Goal: Task Accomplishment & Management: Use online tool/utility

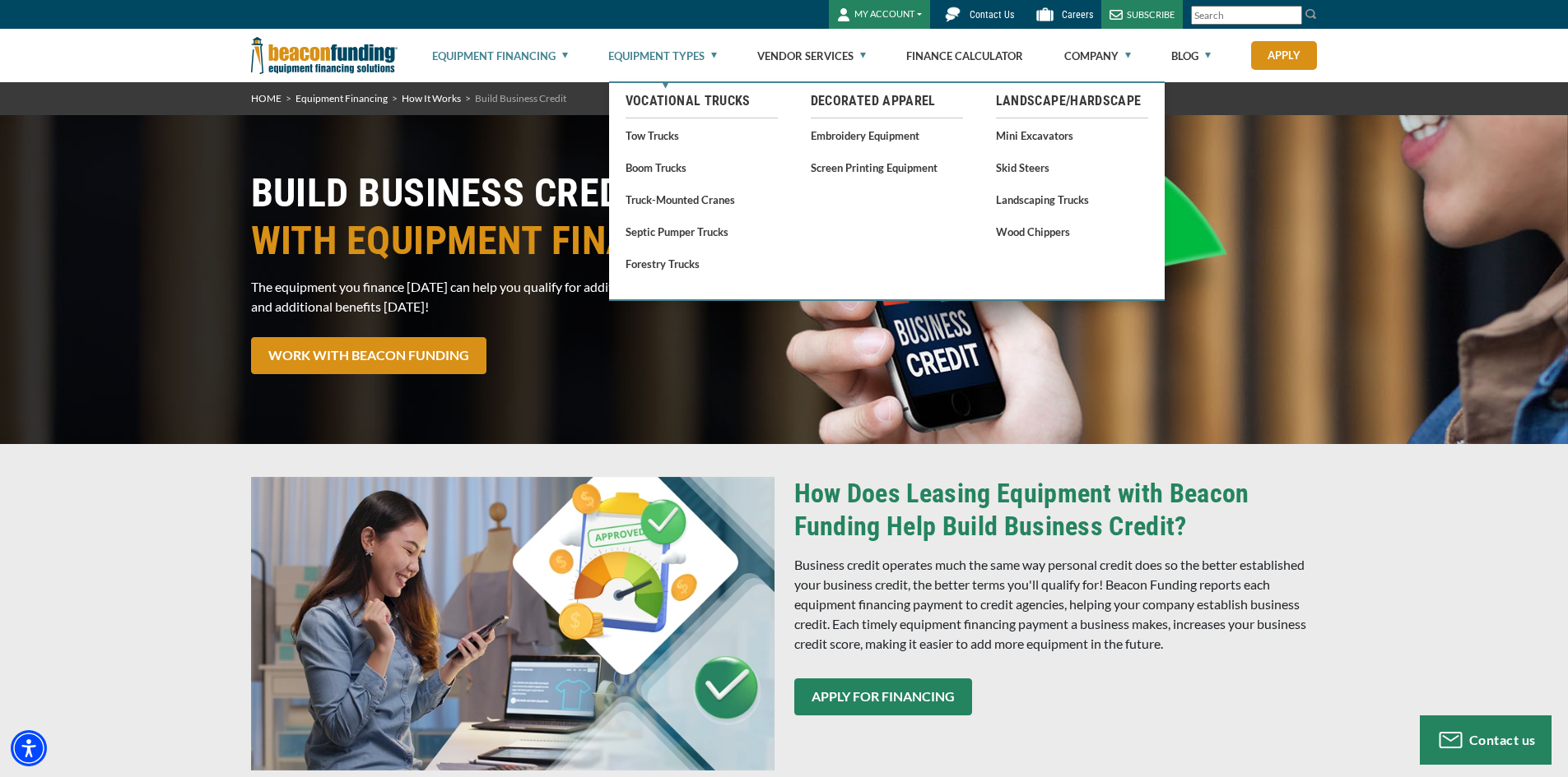
click at [685, 56] on link "Equipment Types" at bounding box center [662, 56] width 108 height 53
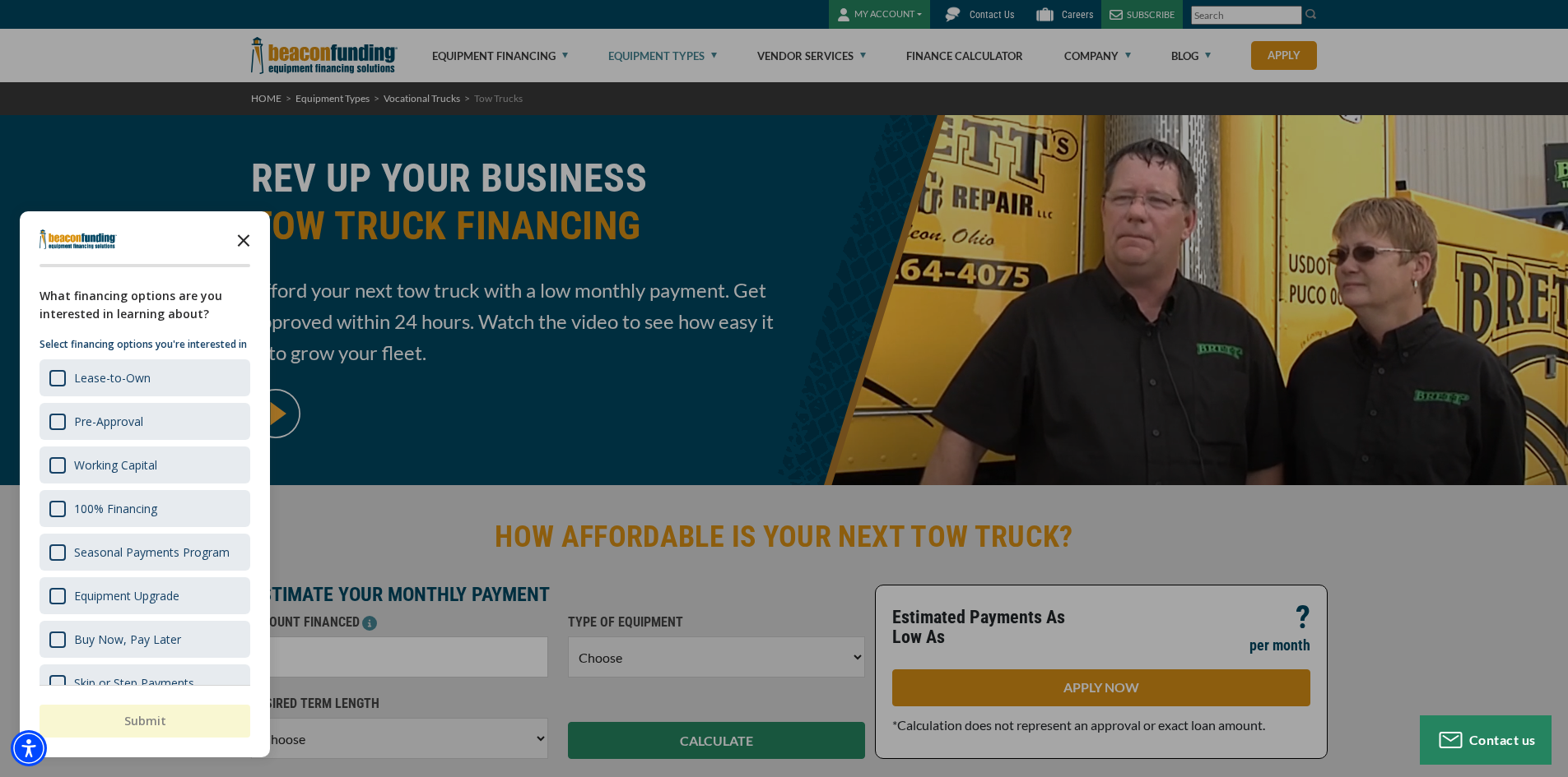
click at [242, 240] on polygon "Close the survey" at bounding box center [244, 241] width 13 height 13
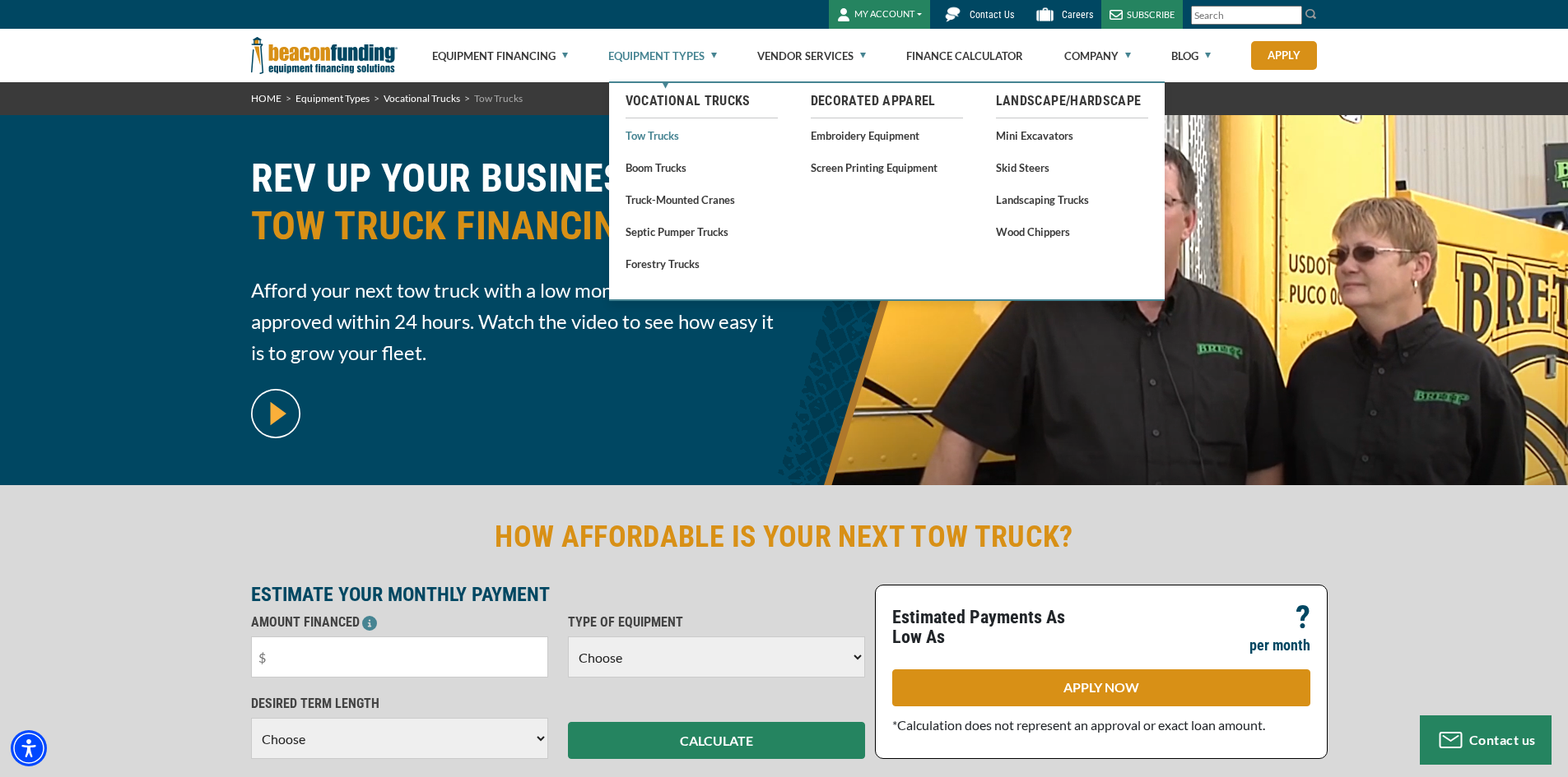
click at [666, 137] on link "Tow Trucks" at bounding box center [701, 135] width 152 height 21
click at [635, 146] on ul "Vocational Trucks Tow Trucks Boom Trucks Truck-Mounted Cranes Septic Pumper Tru…" at bounding box center [701, 181] width 185 height 196
click at [639, 131] on link "Tow Trucks" at bounding box center [701, 135] width 152 height 21
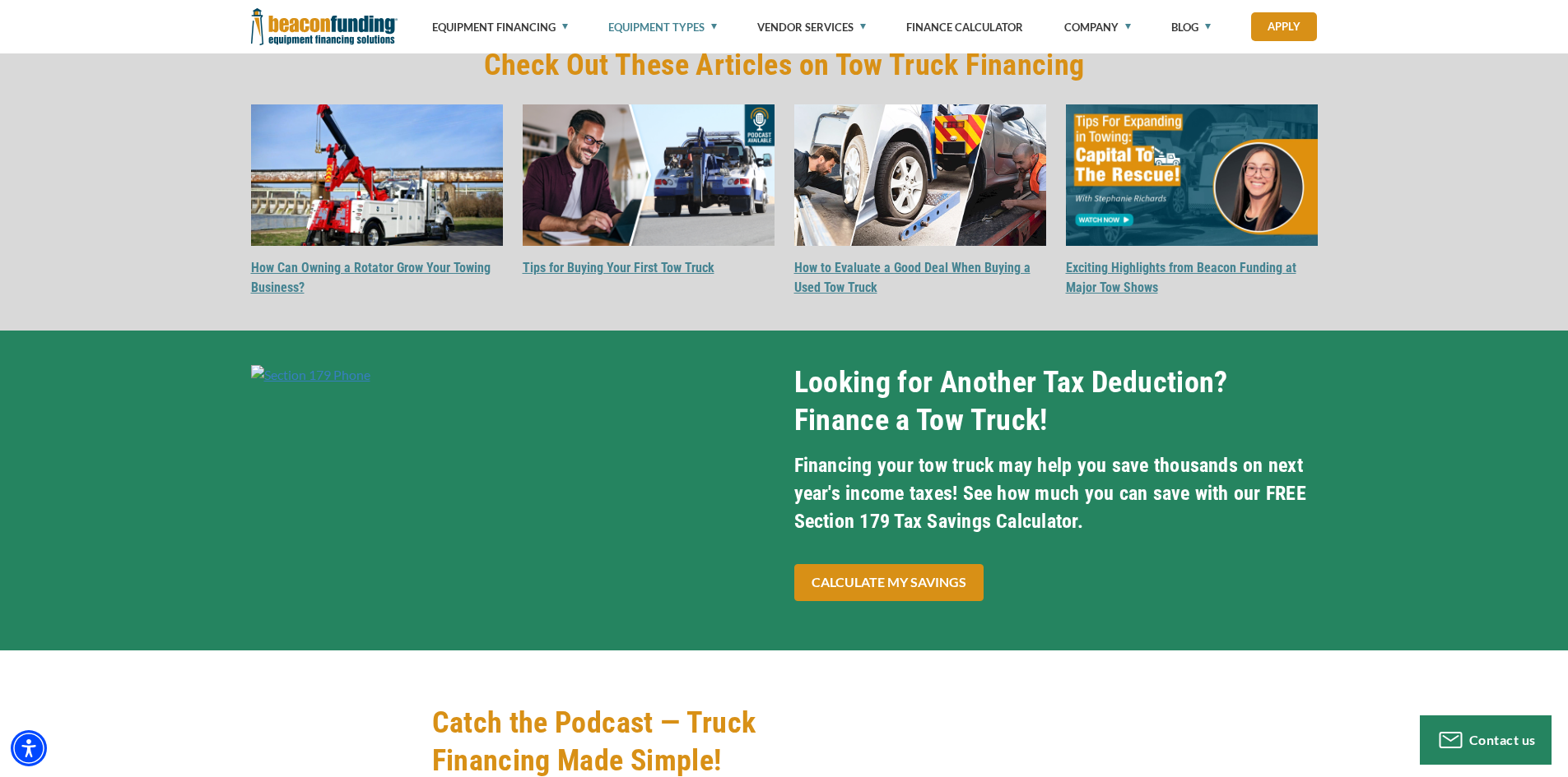
scroll to position [5101, 0]
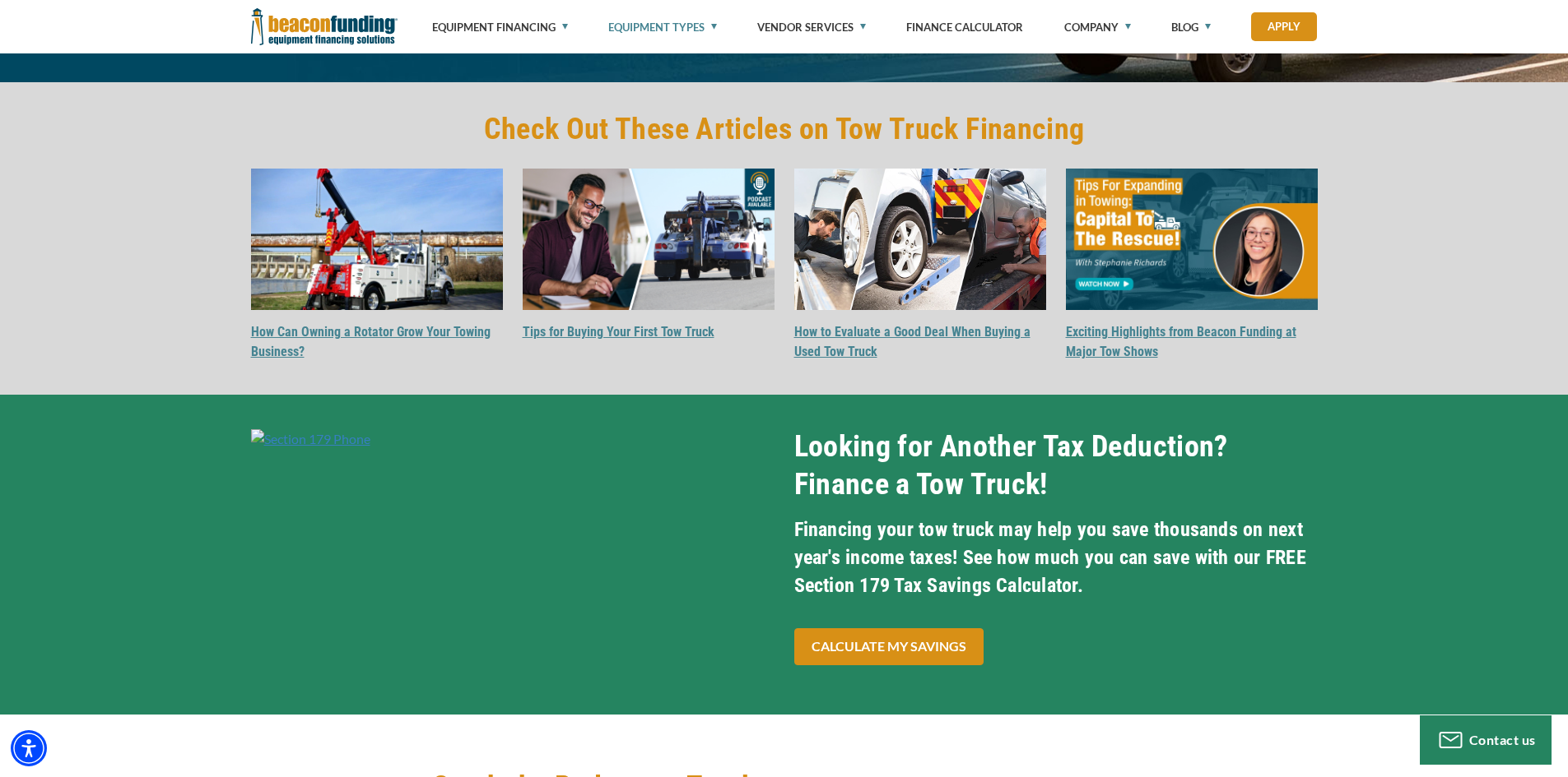
click at [203, 502] on div "Looking for Another Tax Deduction? Finance a Tow Truck! Financing your tow truc…" at bounding box center [784, 554] width 1568 height 320
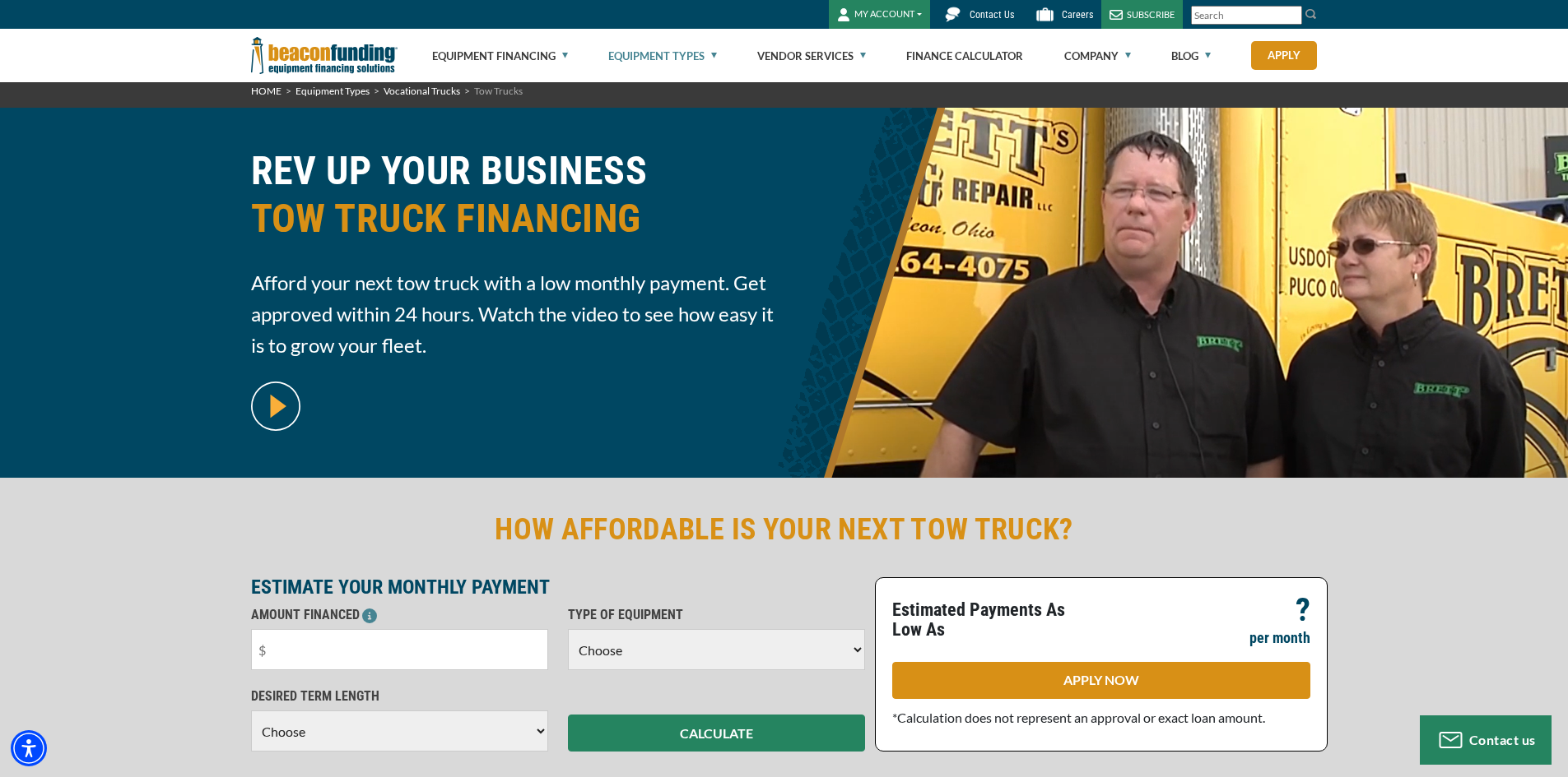
scroll to position [0, 0]
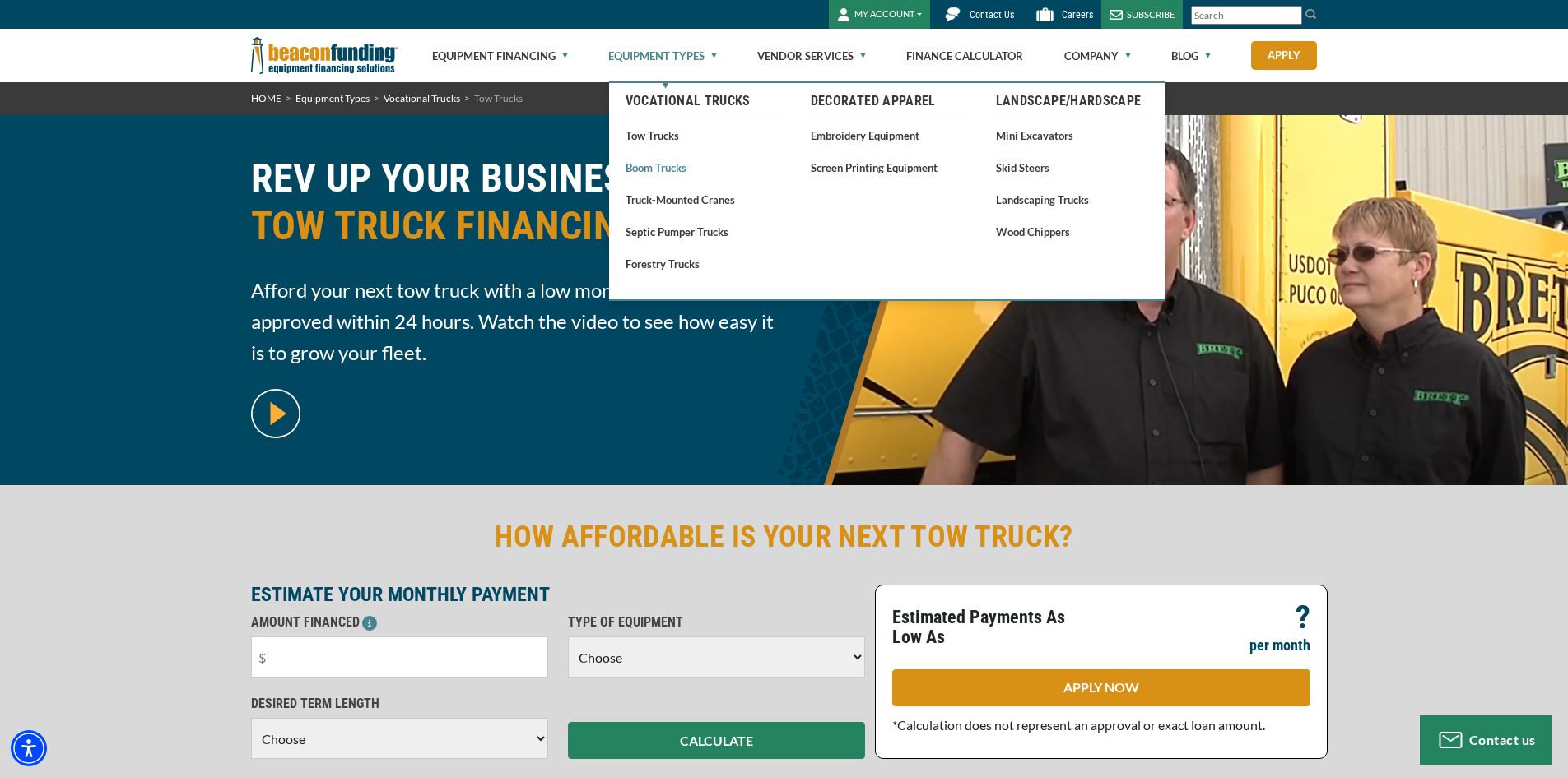
click at [675, 162] on link "Boom Trucks" at bounding box center [701, 167] width 152 height 21
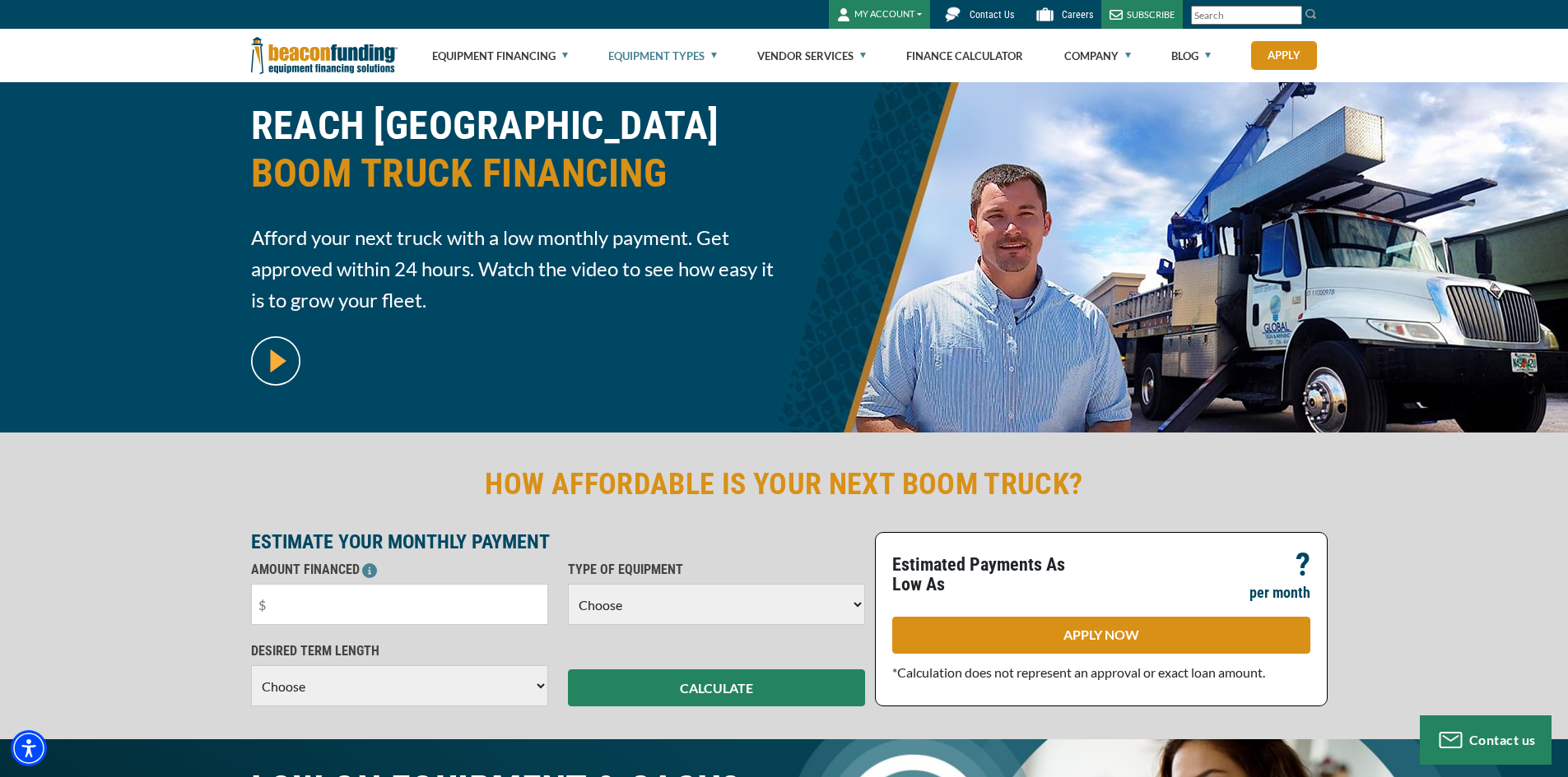
scroll to position [82, 0]
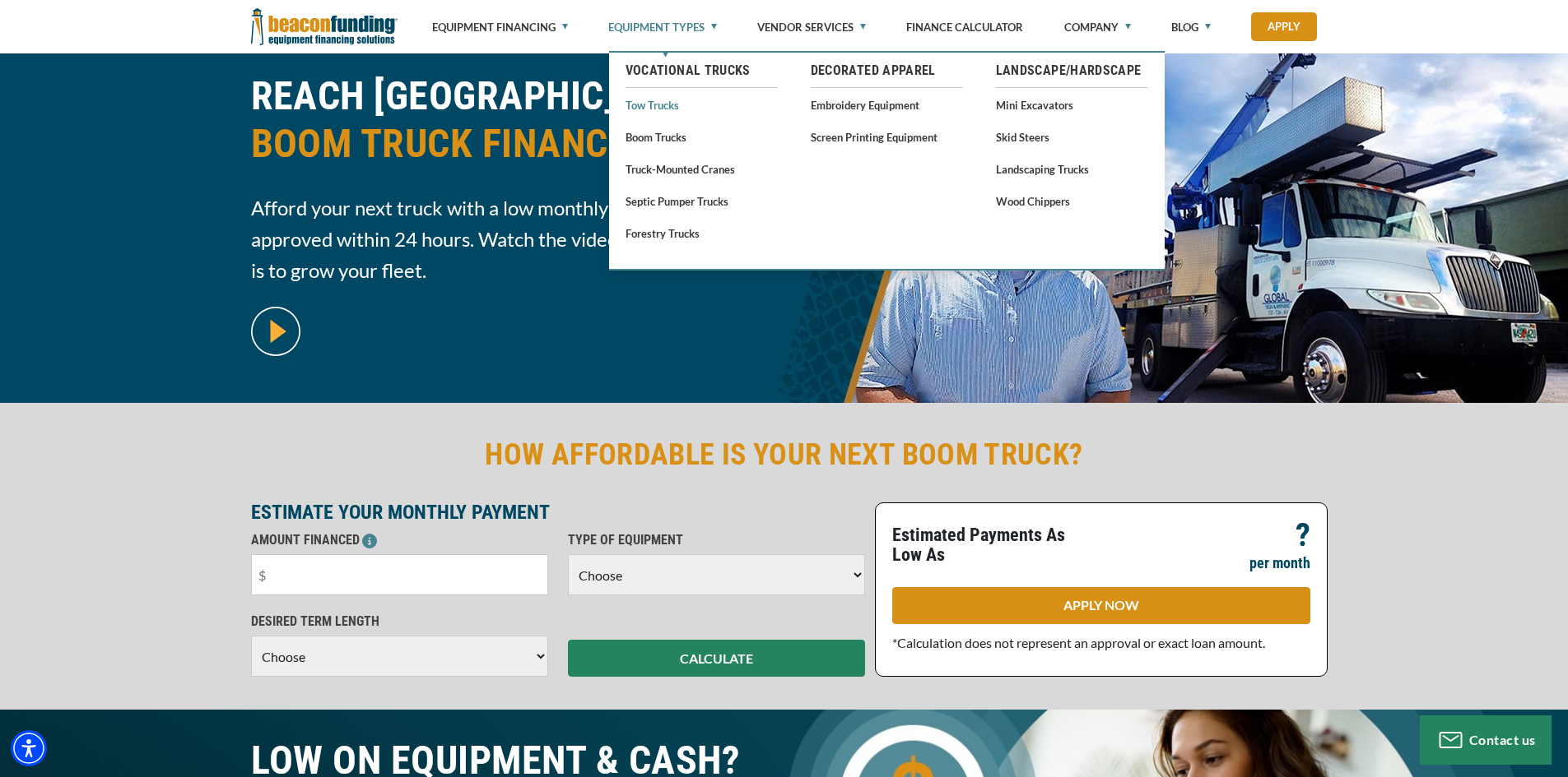
click at [668, 108] on link "Tow Trucks" at bounding box center [701, 105] width 152 height 21
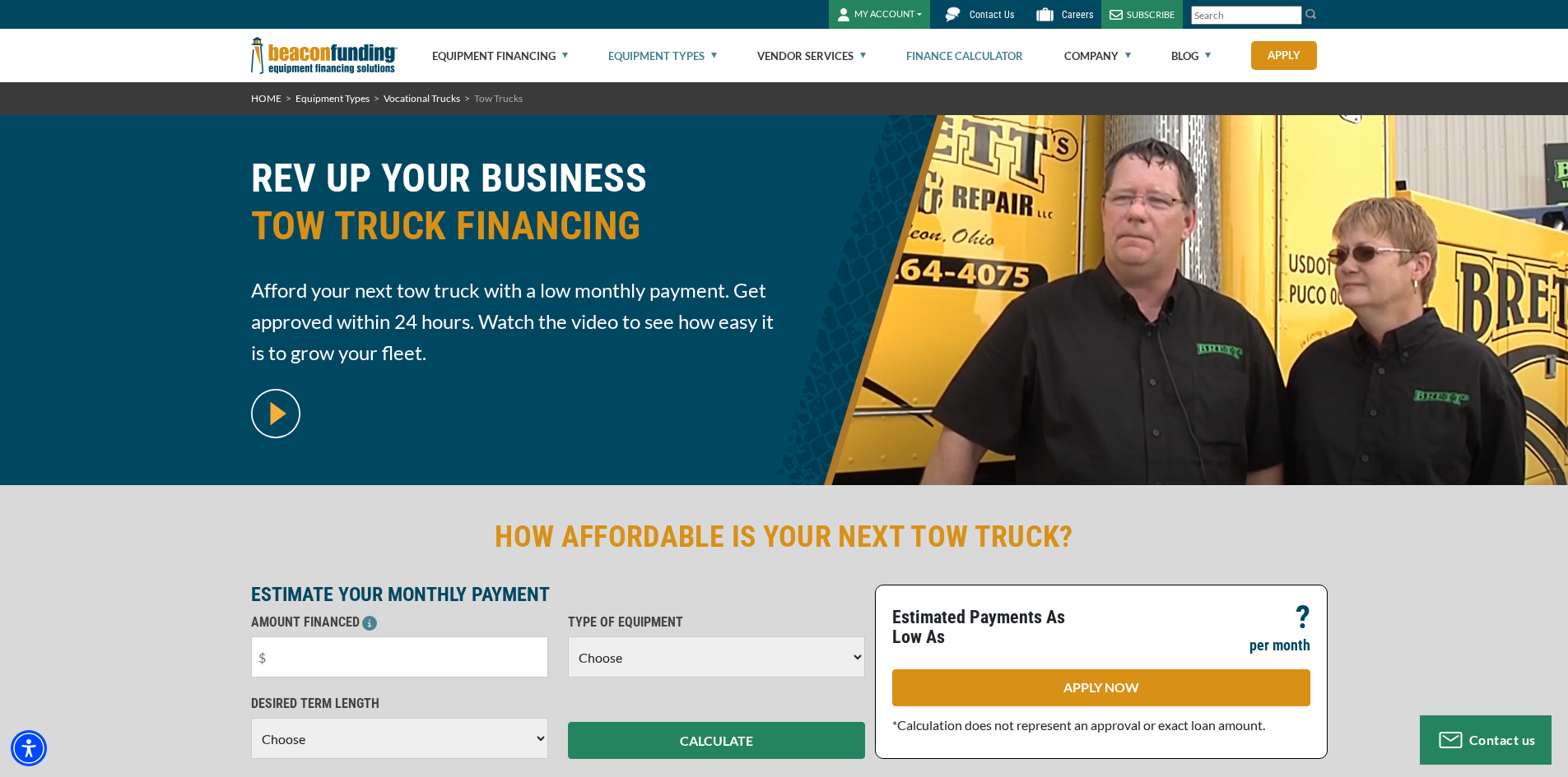
click at [937, 56] on link "Finance Calculator" at bounding box center [964, 56] width 116 height 53
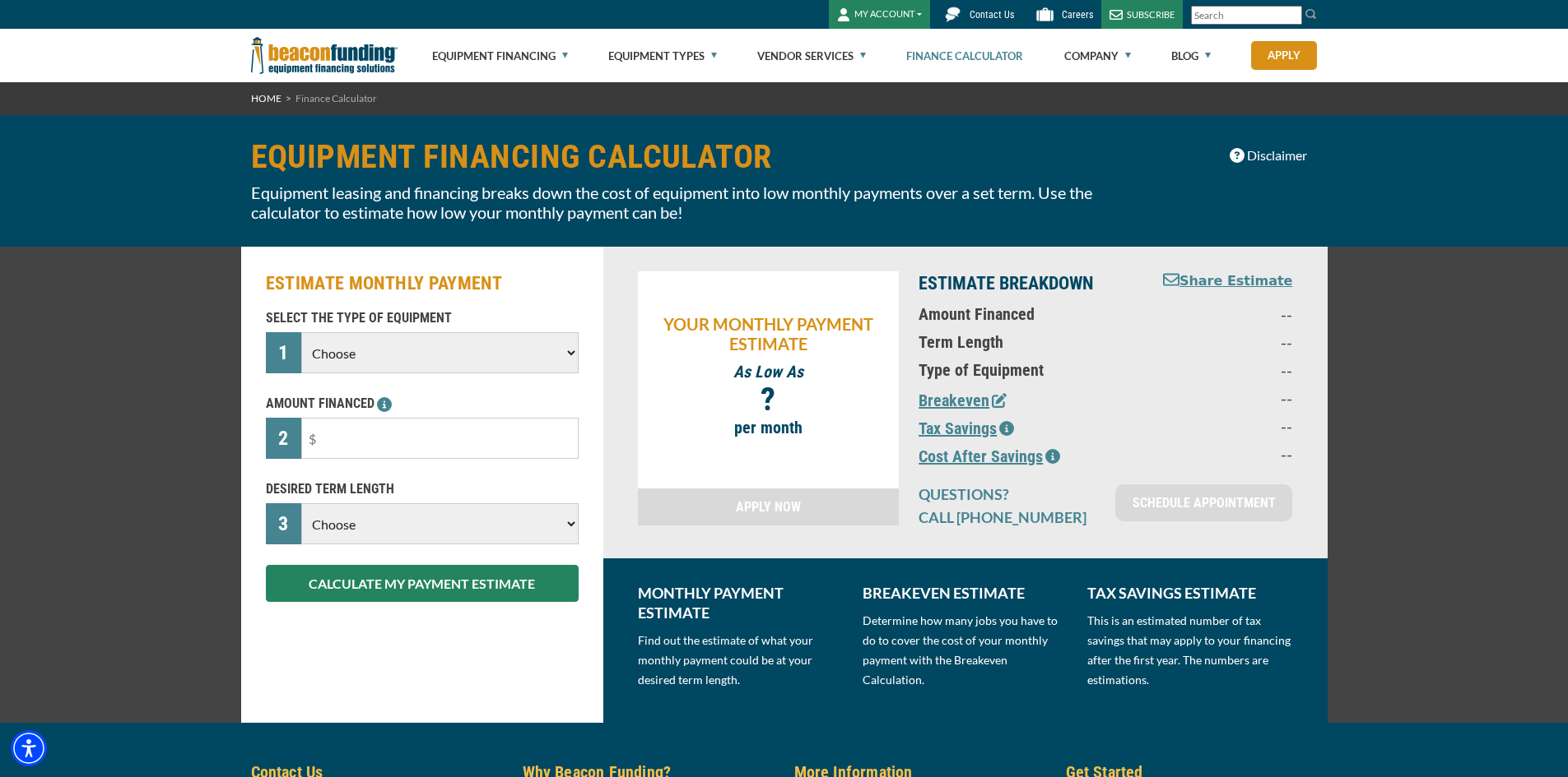
click at [432, 354] on select "Choose Backhoe Boom/Bucket Truck Chipper Commercial Mower Crane DTG/DTF Printin…" at bounding box center [439, 353] width 277 height 41
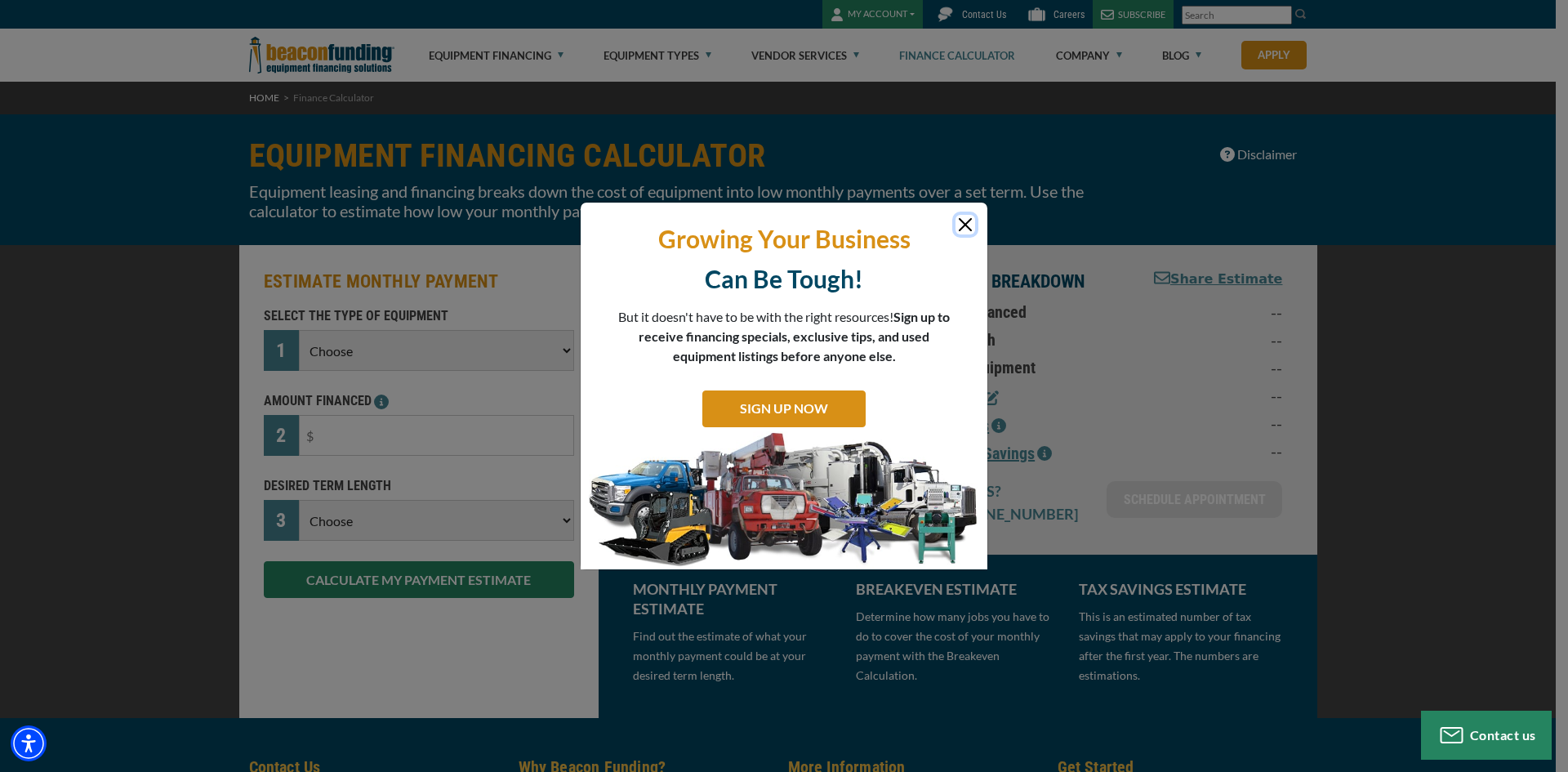
click at [963, 217] on button "Close" at bounding box center [965, 225] width 20 height 20
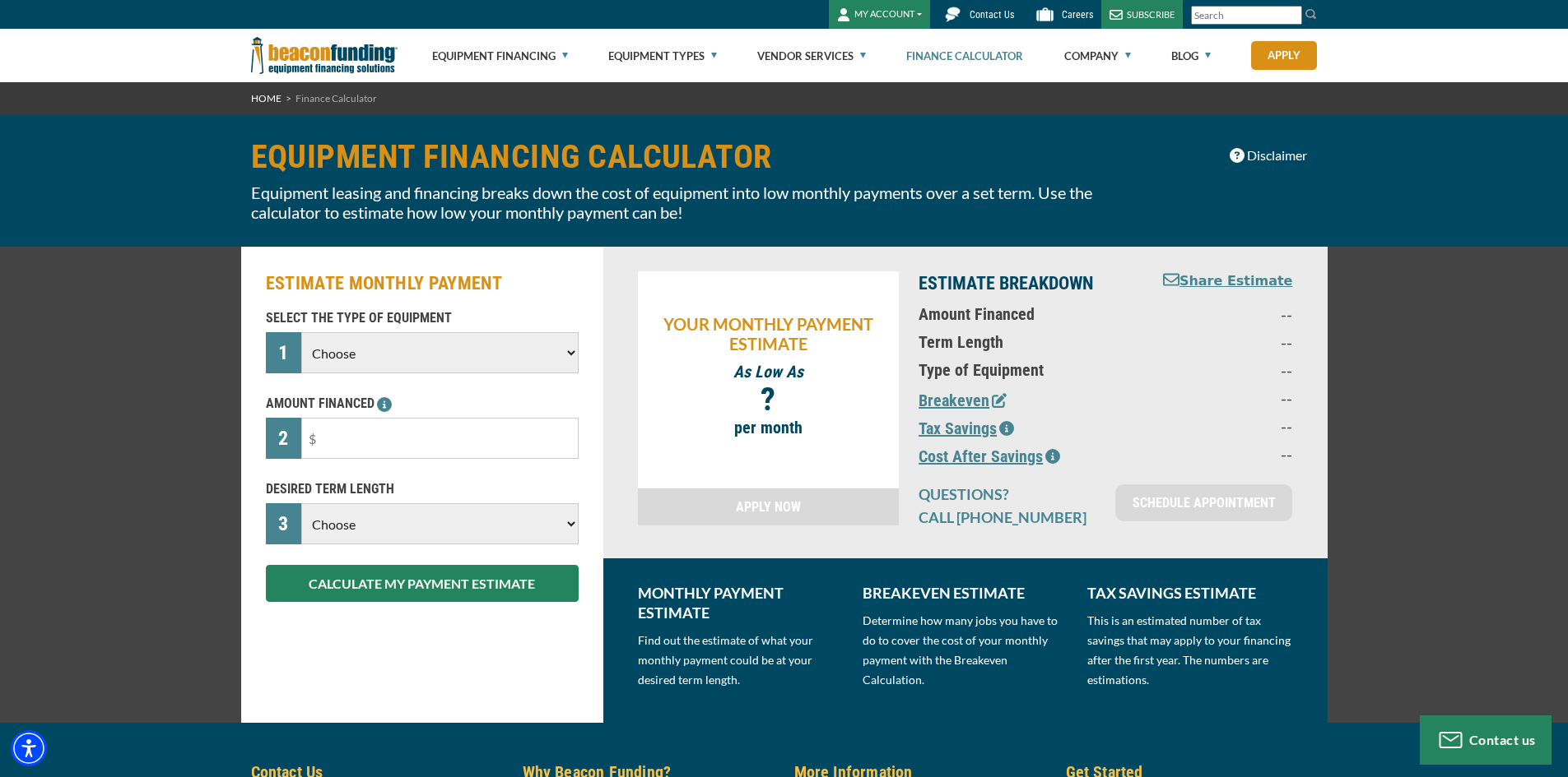
click at [422, 352] on select "Choose Backhoe Boom/Bucket Truck Chipper Commercial Mower Crane DTG/DTF Printin…" at bounding box center [439, 353] width 277 height 41
select select "5"
click at [301, 332] on select "Choose Backhoe Boom/Bucket Truck Chipper Commercial Mower Crane DTG/DTF Printin…" at bounding box center [439, 353] width 277 height 41
click at [391, 443] on input "text" at bounding box center [439, 439] width 277 height 41
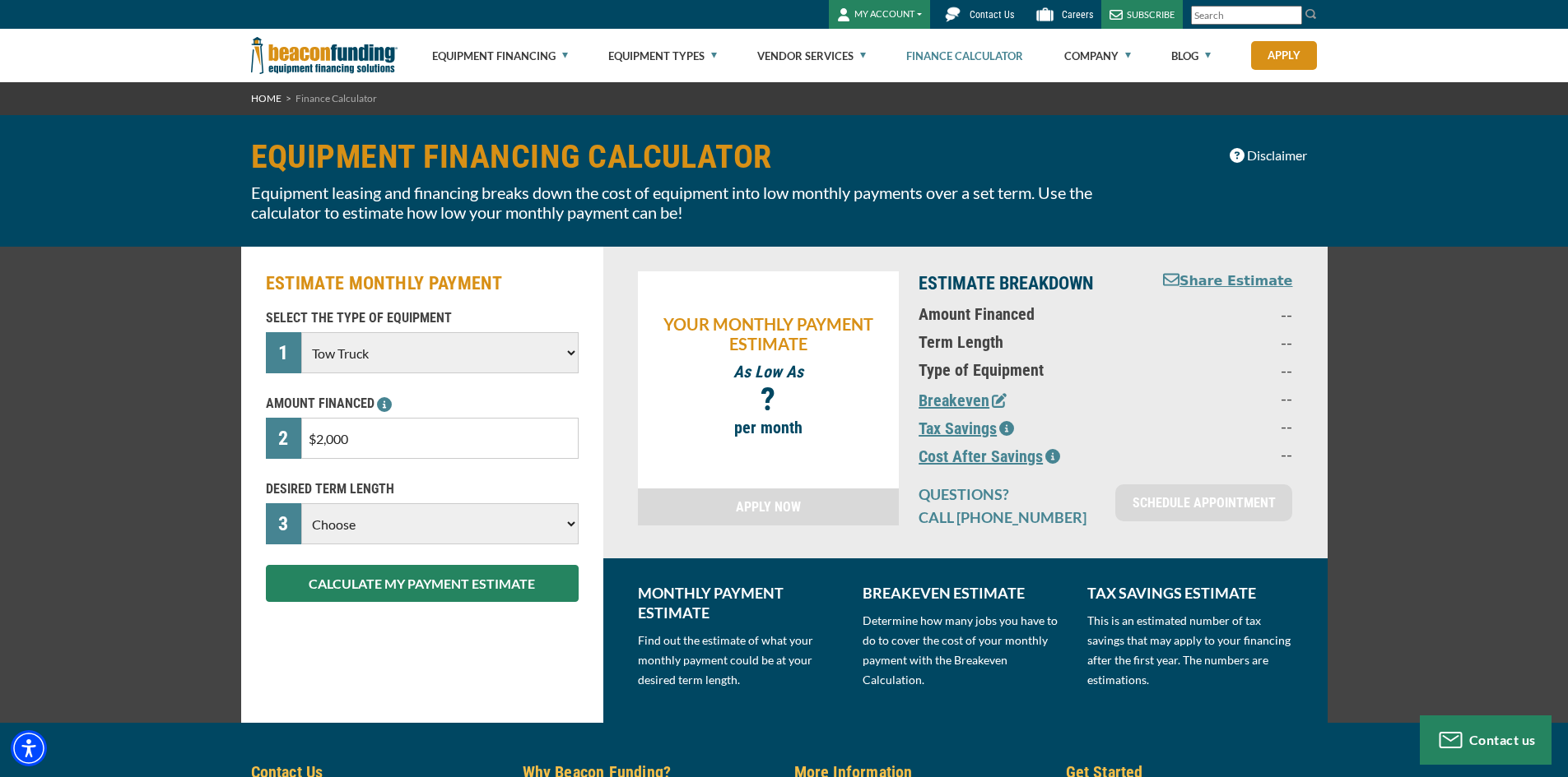
type input "$20,000"
click at [393, 525] on select "Choose 36 Months 48 Months 60 Months" at bounding box center [439, 524] width 277 height 41
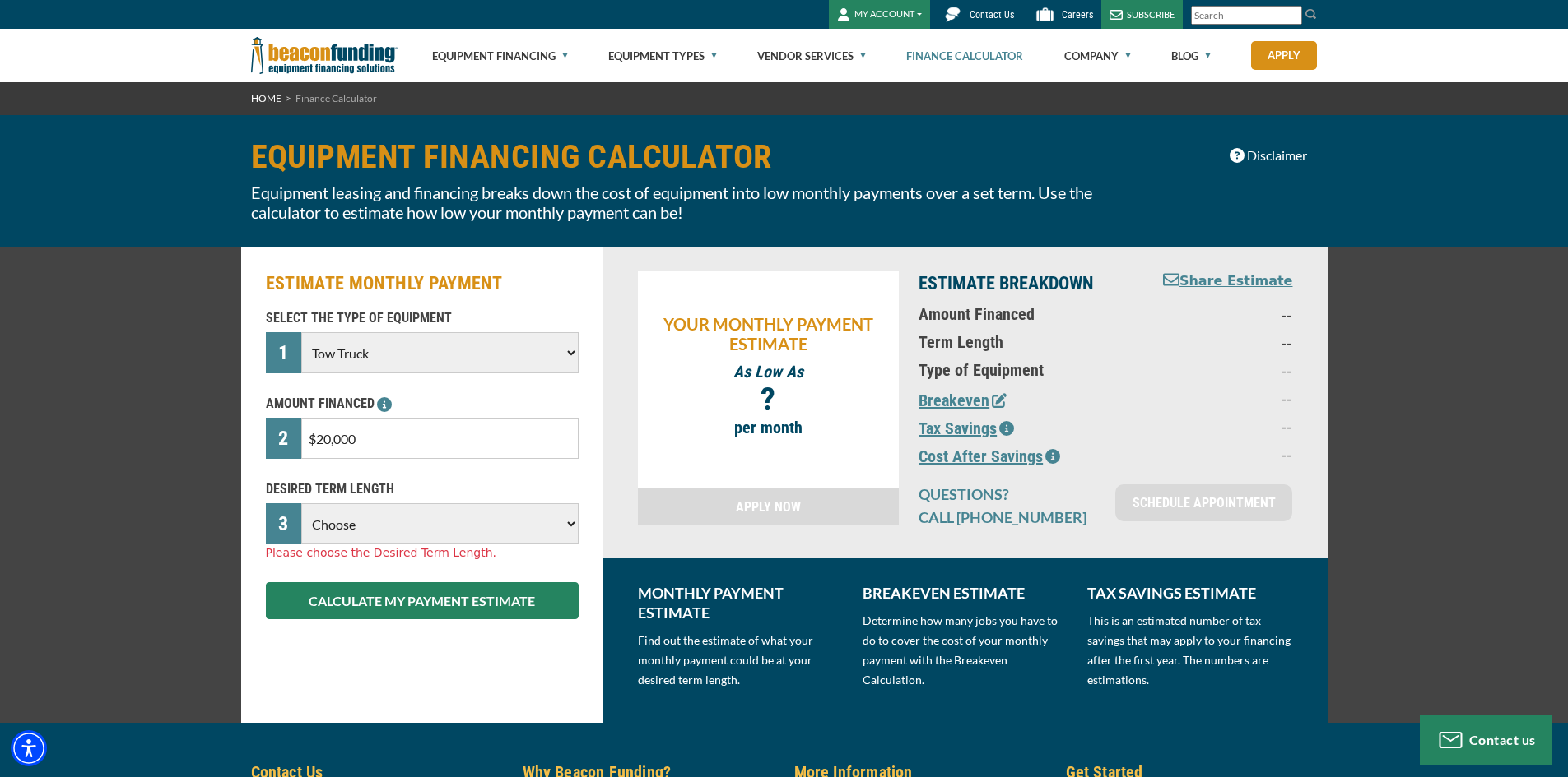
select select "36"
click at [301, 503] on select "Choose 36 Months 48 Months 60 Months" at bounding box center [439, 524] width 277 height 41
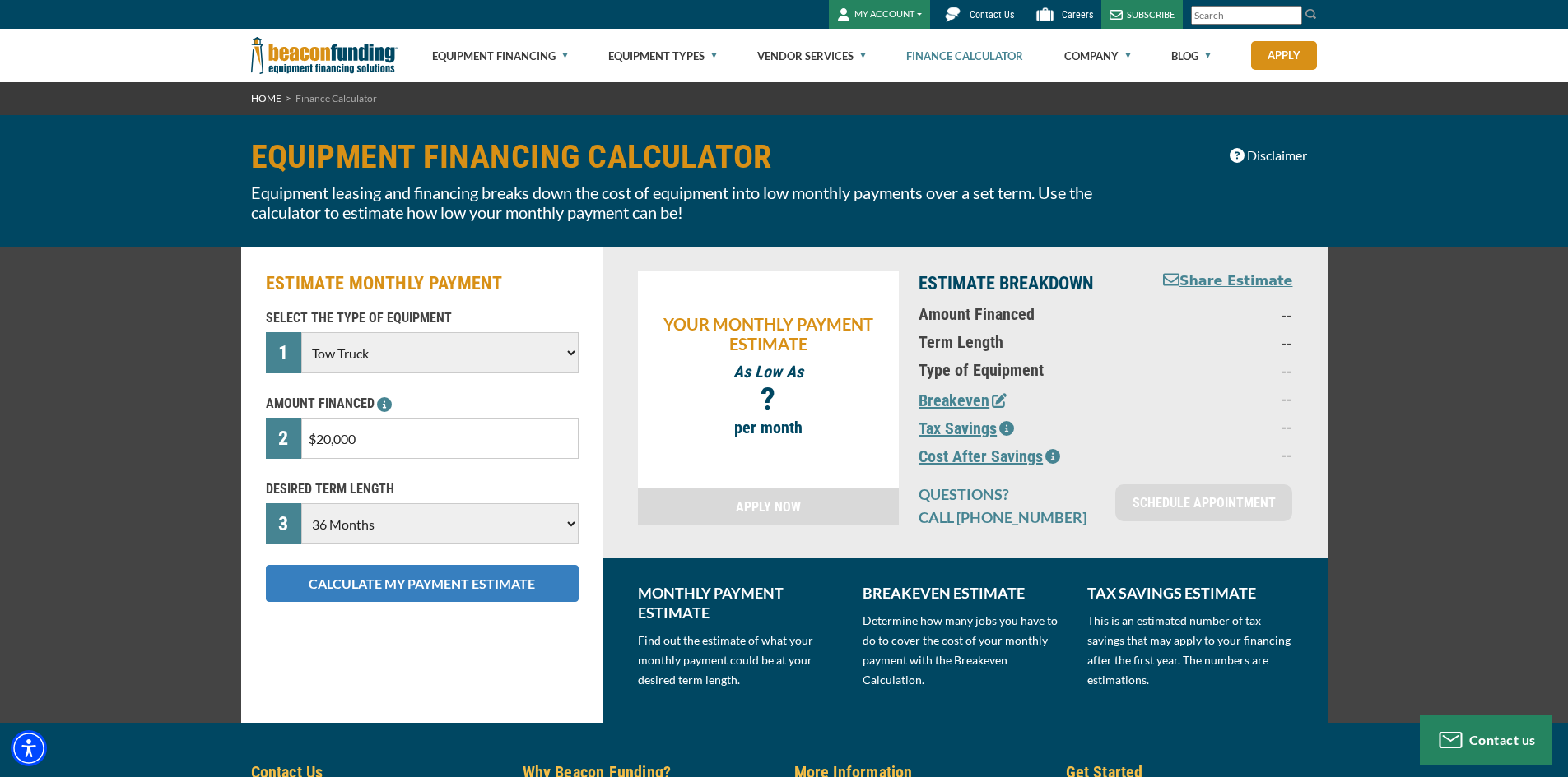
click at [407, 589] on button "CALCULATE MY PAYMENT ESTIMATE" at bounding box center [422, 583] width 313 height 37
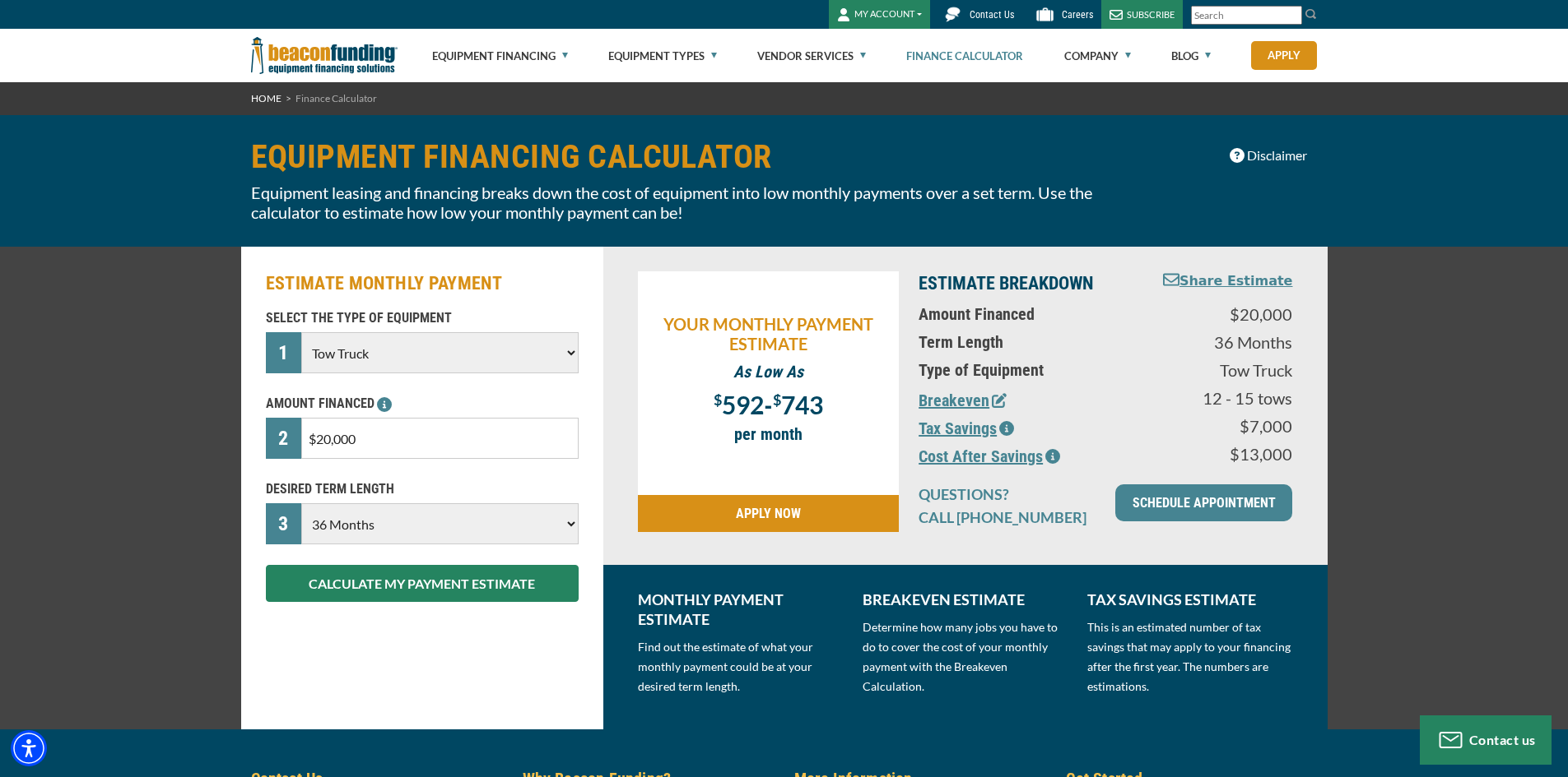
click at [995, 398] on icon "button" at bounding box center [998, 400] width 15 height 15
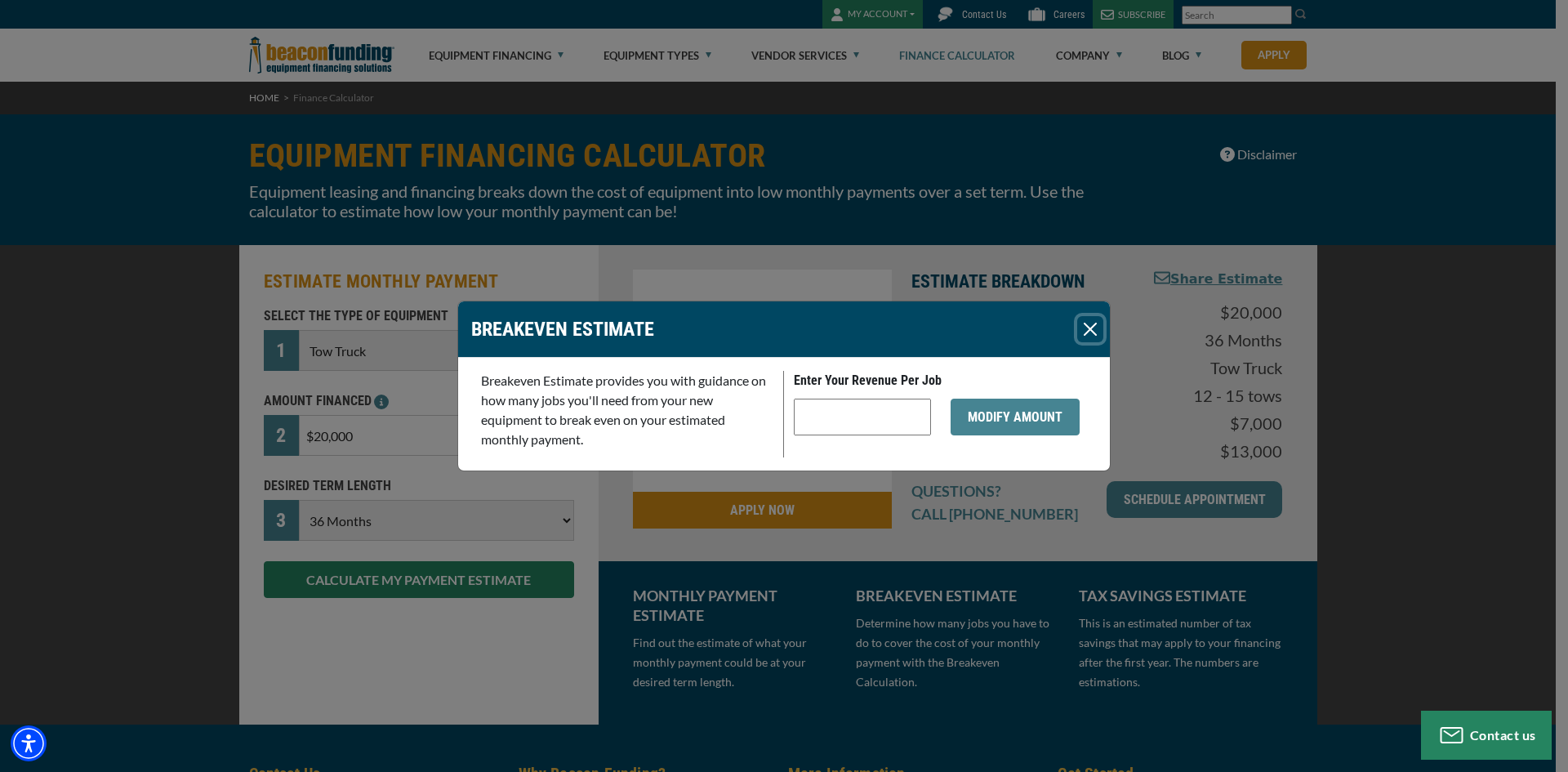
click at [1087, 326] on button "Close" at bounding box center [1090, 329] width 26 height 26
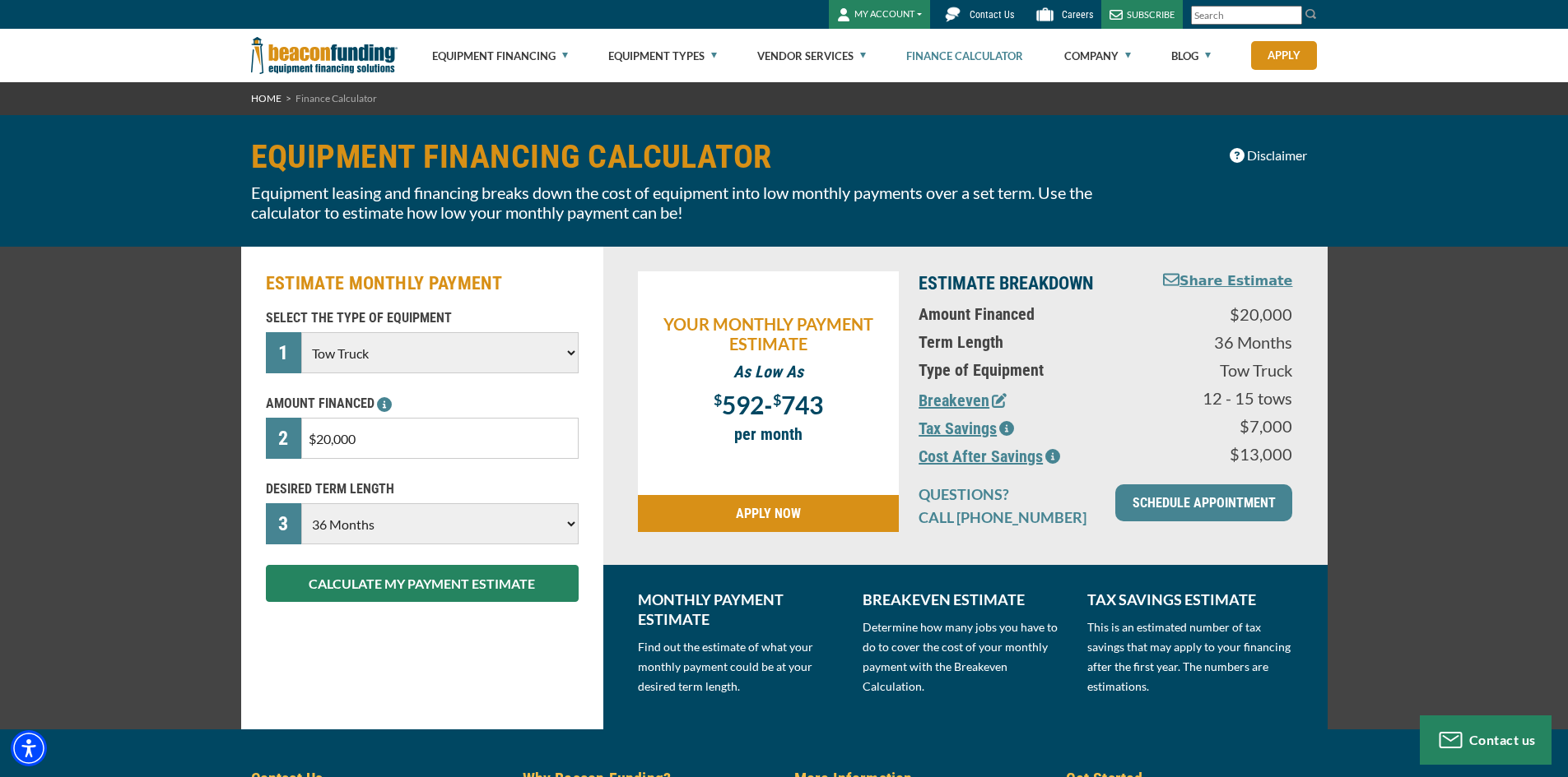
click at [947, 439] on button "Tax Savings" at bounding box center [966, 429] width 96 height 25
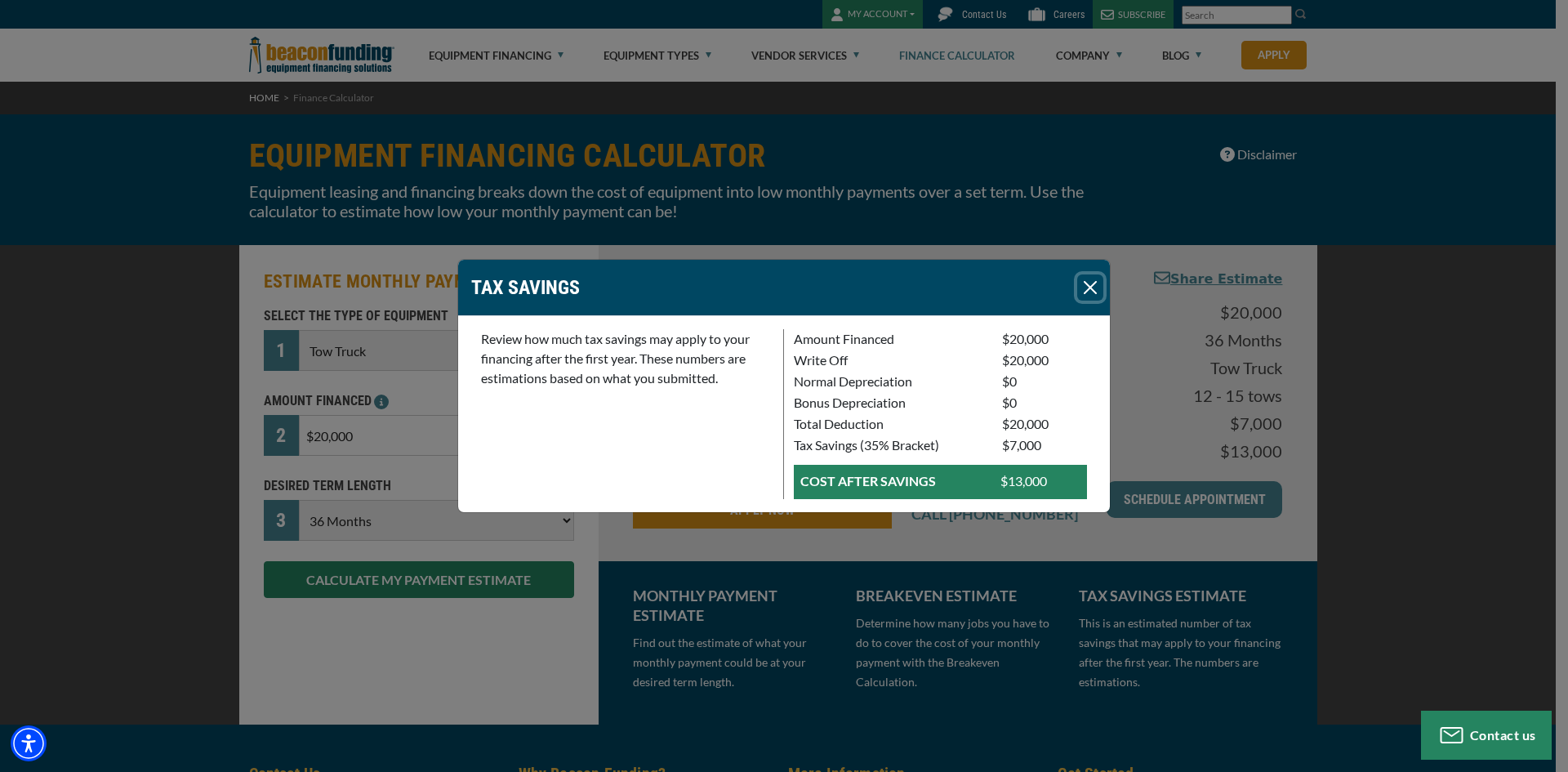
click at [1085, 285] on button "Close" at bounding box center [1090, 287] width 26 height 26
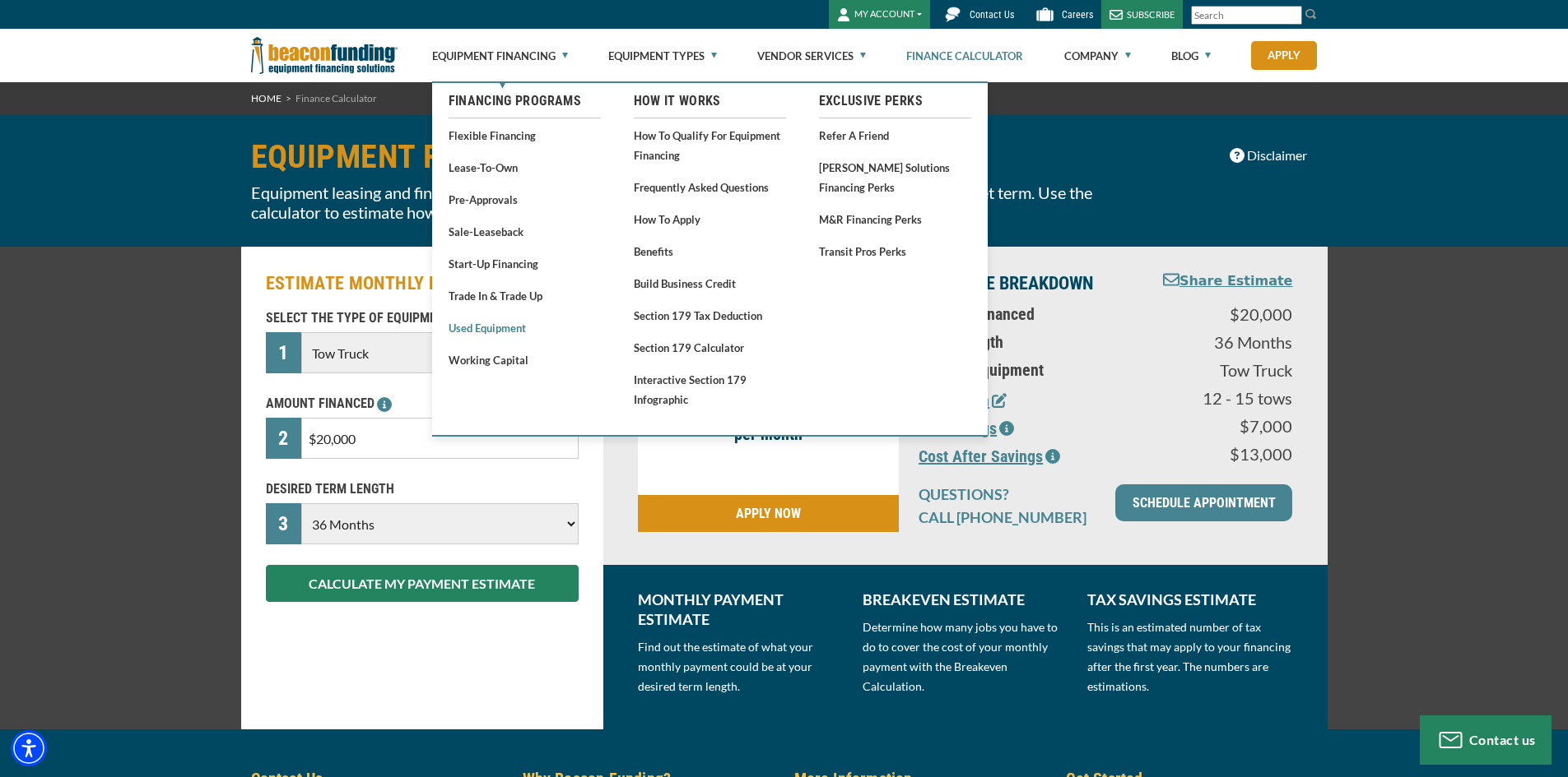
click at [493, 332] on link "Used Equipment" at bounding box center [525, 328] width 152 height 21
